Goal: Information Seeking & Learning: Learn about a topic

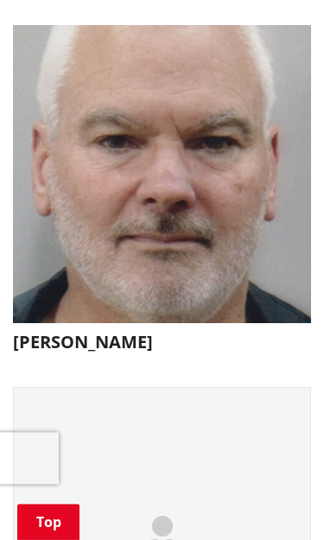
click at [129, 332] on h3 "[PERSON_NAME]" at bounding box center [162, 342] width 298 height 21
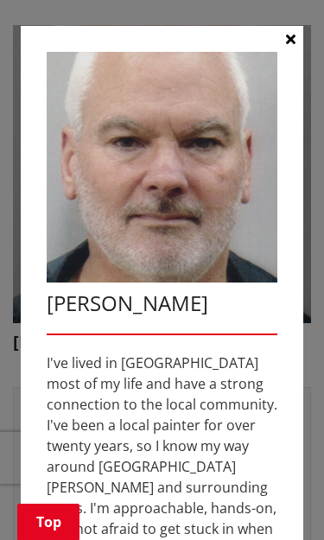
click at [292, 35] on icon "button" at bounding box center [290, 39] width 9 height 14
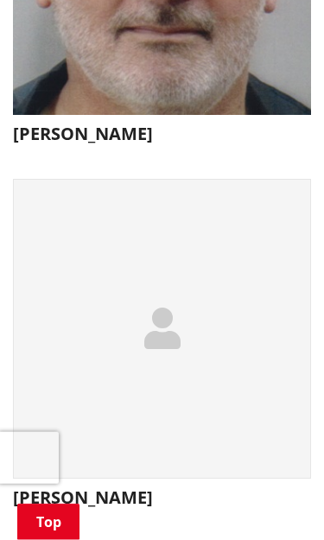
scroll to position [3096, 0]
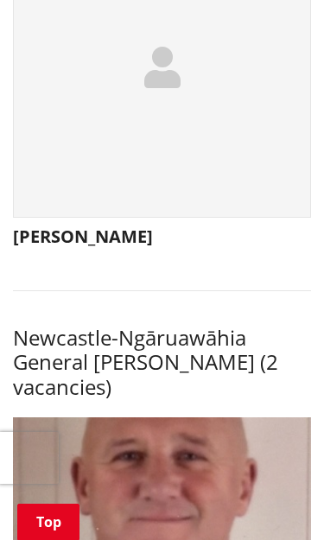
click at [87, 226] on h3 "[PERSON_NAME]" at bounding box center [162, 236] width 298 height 21
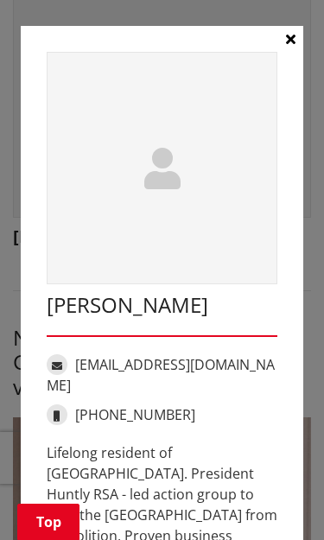
scroll to position [0, 0]
click at [286, 43] on icon "button" at bounding box center [290, 39] width 9 height 14
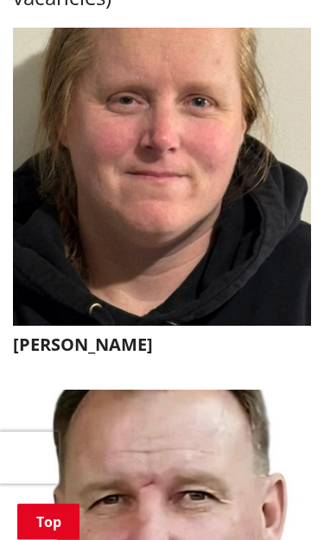
scroll to position [12900, 0]
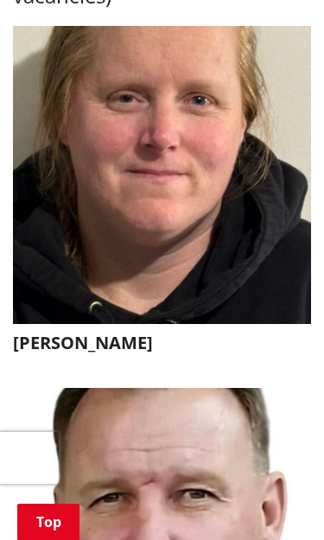
click at [37, 332] on h3 "[PERSON_NAME]" at bounding box center [162, 342] width 298 height 21
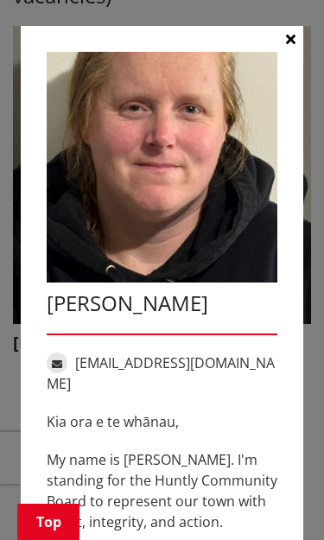
scroll to position [0, 0]
click at [281, 41] on button "button" at bounding box center [290, 39] width 26 height 26
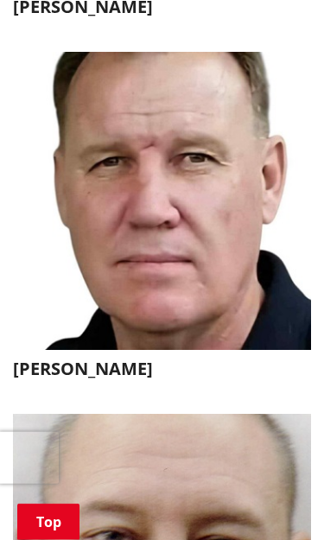
scroll to position [13239, 0]
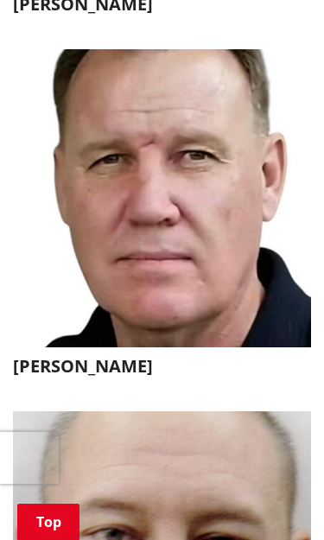
click at [54, 356] on h3 "[PERSON_NAME]" at bounding box center [162, 366] width 298 height 21
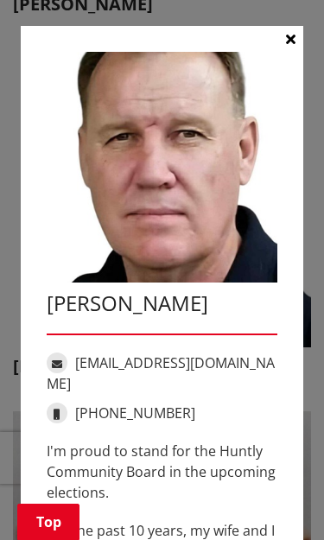
scroll to position [0, 0]
click at [295, 43] on button "button" at bounding box center [290, 39] width 26 height 26
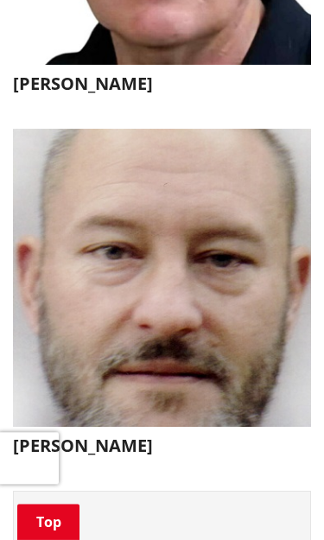
scroll to position [13527, 0]
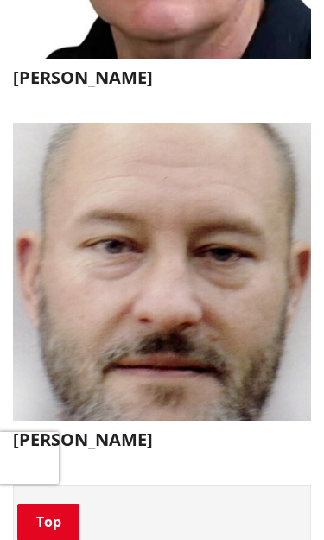
click at [96, 351] on img "button" at bounding box center [162, 272] width 298 height 298
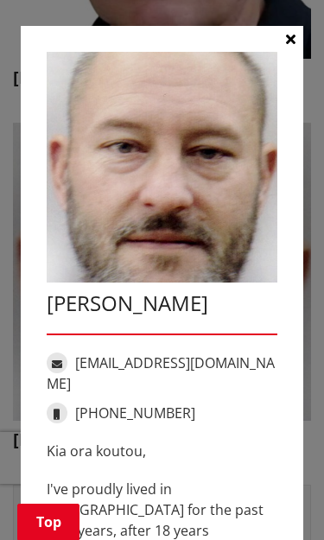
scroll to position [0, 0]
click at [296, 43] on button "button" at bounding box center [290, 39] width 26 height 26
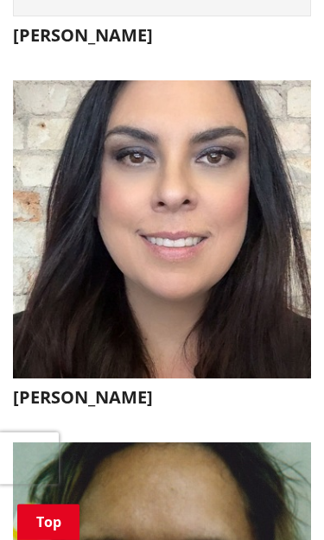
scroll to position [14296, 0]
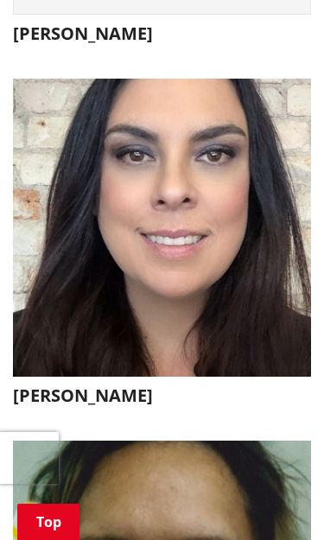
click at [62, 385] on h3 "[PERSON_NAME]" at bounding box center [162, 395] width 298 height 21
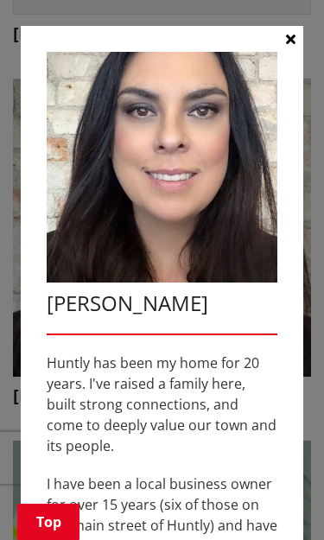
scroll to position [0, 0]
click at [289, 47] on button "button" at bounding box center [290, 39] width 26 height 26
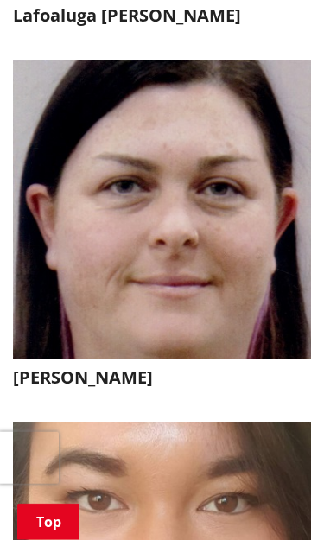
scroll to position [15039, 0]
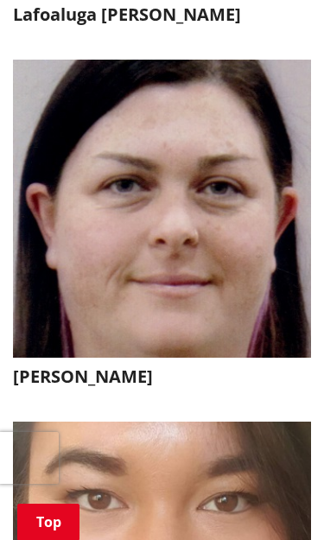
click at [74, 366] on h3 "[PERSON_NAME]" at bounding box center [162, 376] width 298 height 21
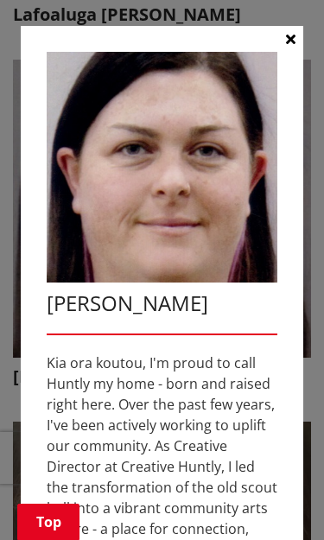
scroll to position [0, 0]
click at [295, 41] on button "button" at bounding box center [290, 39] width 26 height 26
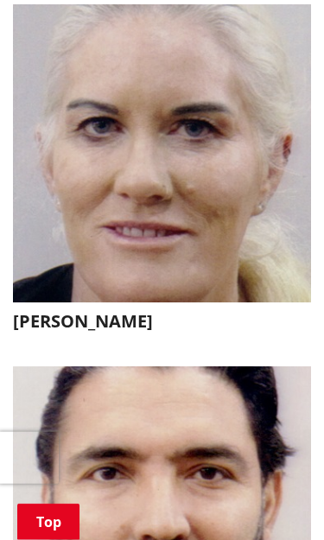
click at [35, 311] on h3 "[PERSON_NAME]" at bounding box center [162, 321] width 298 height 21
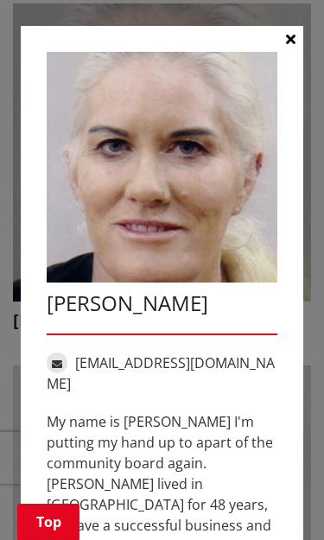
click at [293, 36] on icon "button" at bounding box center [290, 39] width 9 height 14
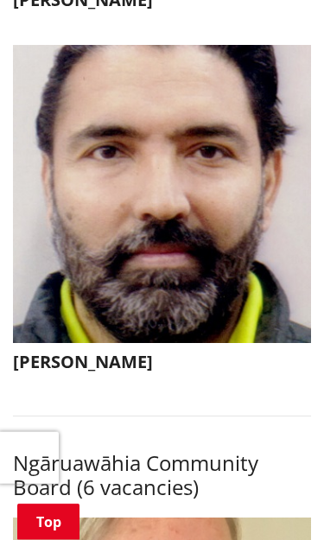
scroll to position [16139, 0]
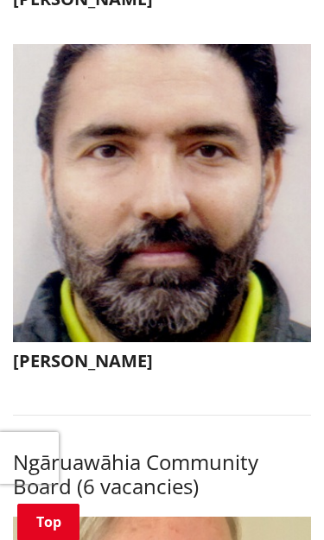
click at [51, 350] on h3 "[PERSON_NAME]" at bounding box center [162, 360] width 298 height 21
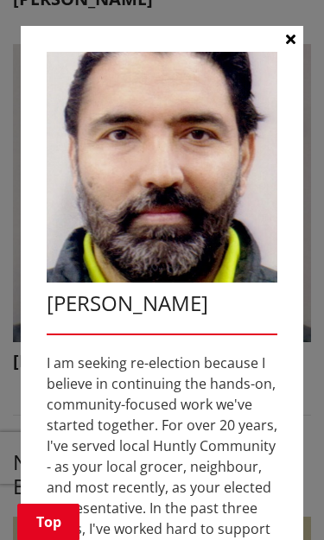
scroll to position [0, 0]
click at [298, 37] on button "button" at bounding box center [290, 39] width 26 height 26
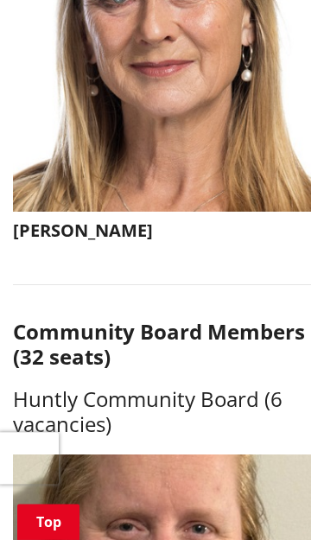
scroll to position [12471, 0]
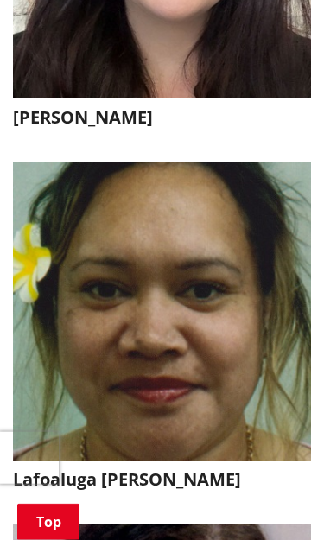
click at [77, 319] on img "button" at bounding box center [162, 311] width 298 height 298
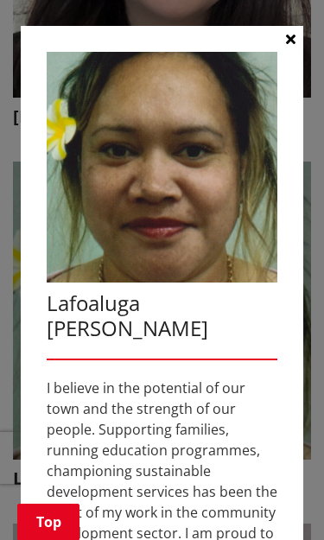
scroll to position [-1, 0]
click at [281, 45] on button "button" at bounding box center [290, 39] width 26 height 26
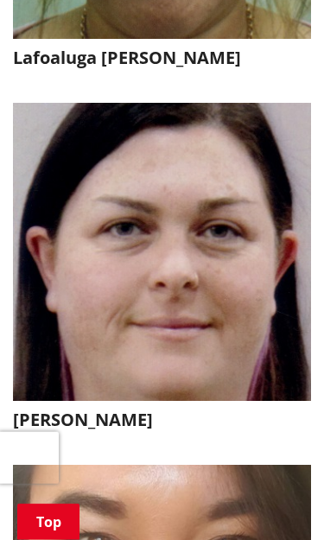
click at [90, 409] on h3 "[PERSON_NAME]" at bounding box center [162, 419] width 298 height 21
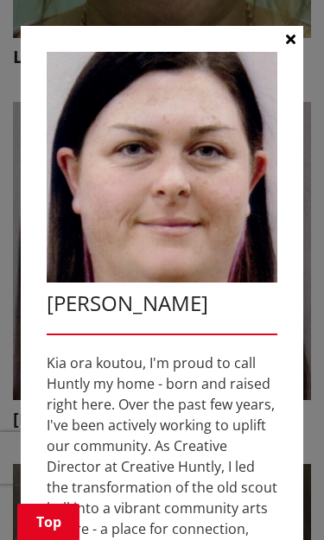
click at [291, 40] on icon "button" at bounding box center [290, 39] width 9 height 14
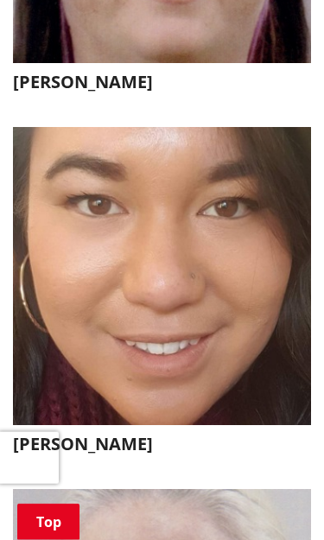
scroll to position [15335, 0]
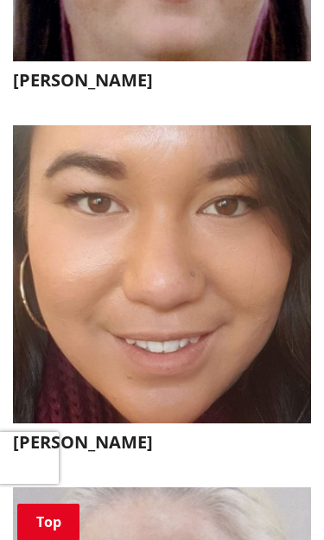
click at [79, 432] on h3 "[PERSON_NAME]" at bounding box center [162, 442] width 298 height 21
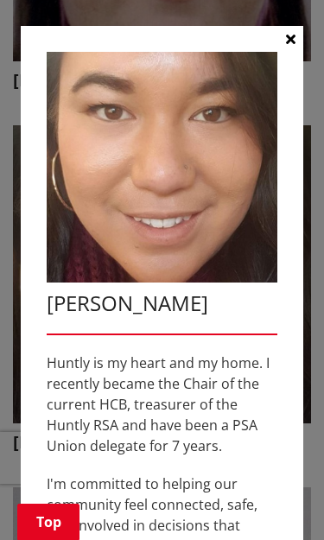
scroll to position [0, 0]
click at [295, 30] on button "button" at bounding box center [290, 39] width 26 height 26
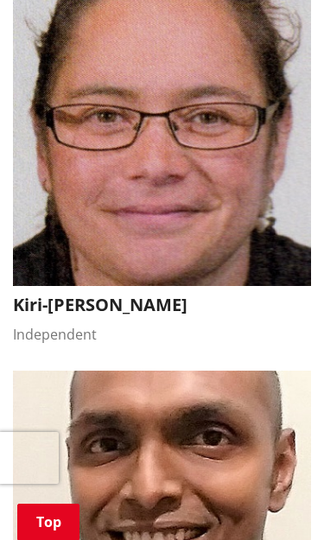
scroll to position [17033, 0]
